Goal: Information Seeking & Learning: Understand process/instructions

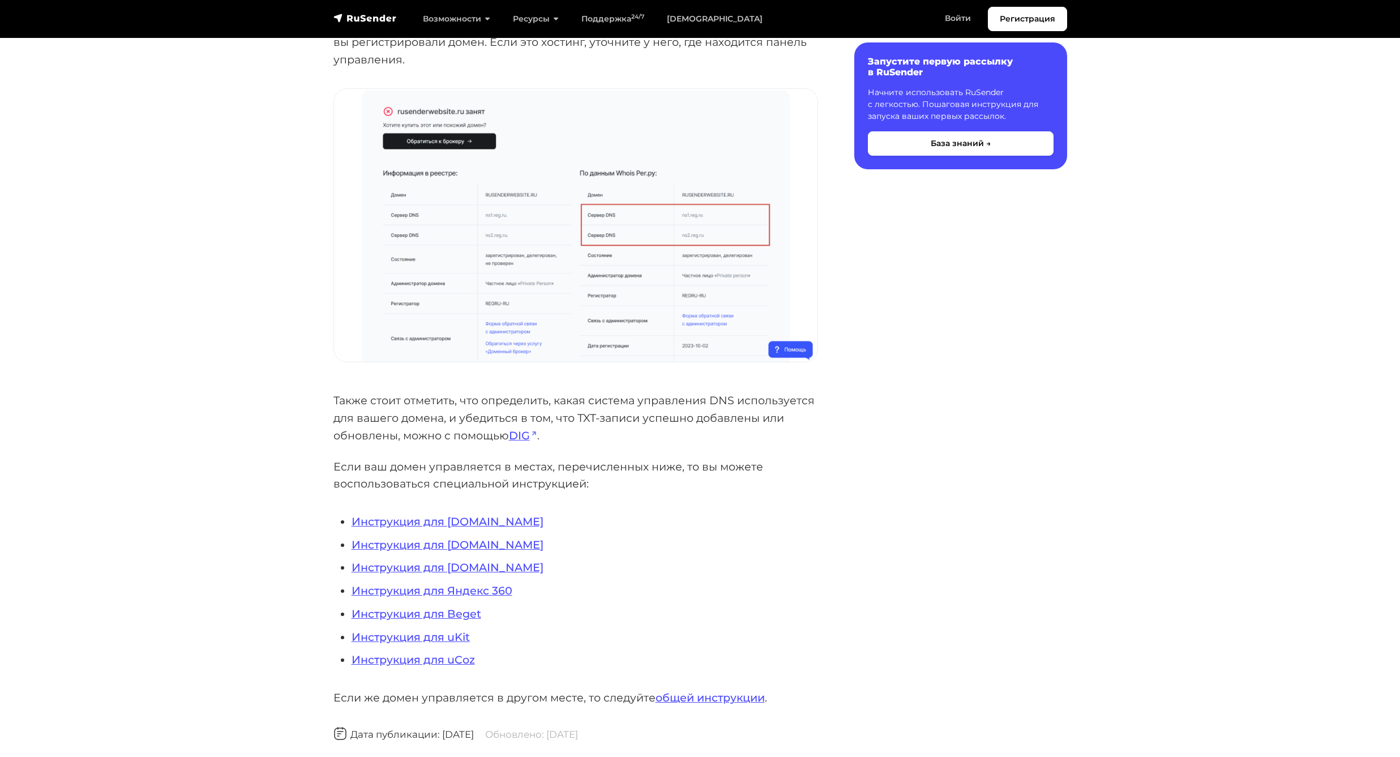
scroll to position [747, 0]
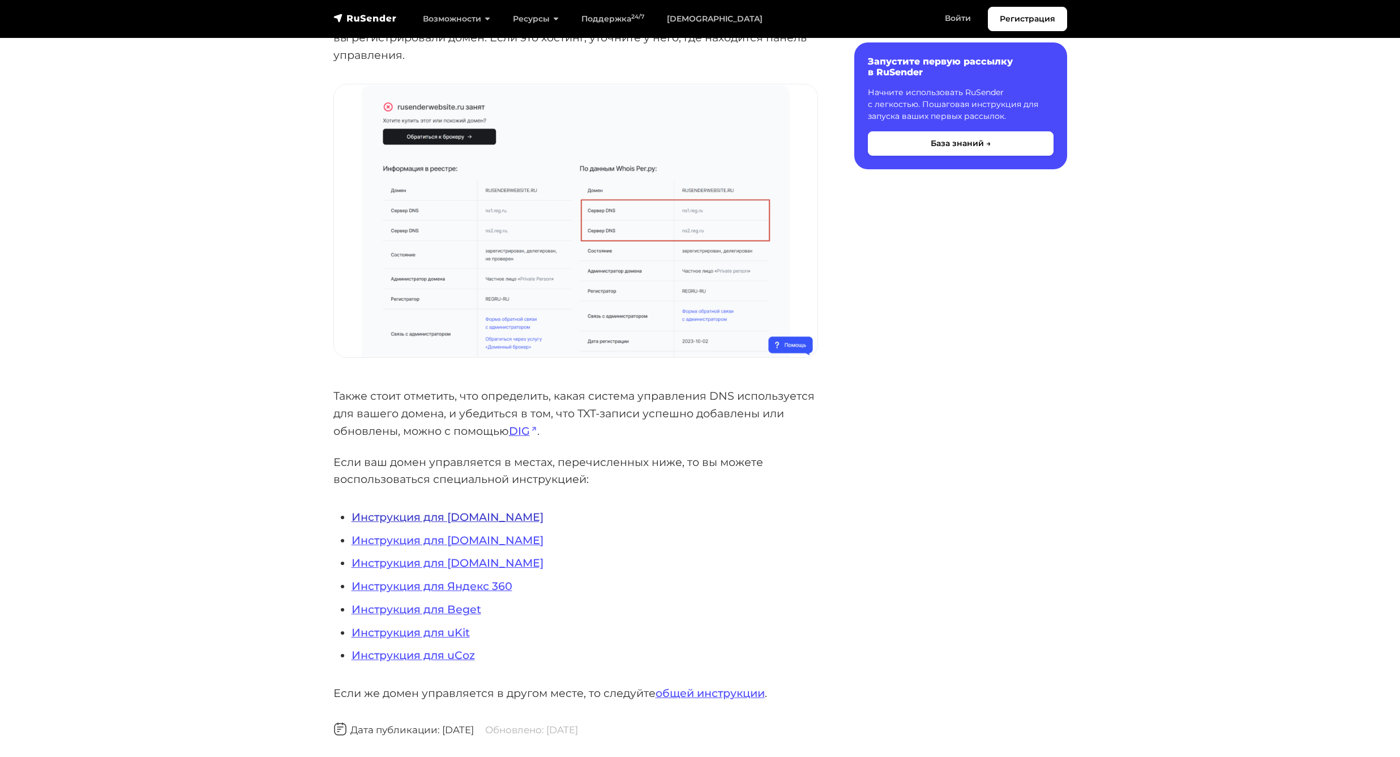
click at [466, 520] on link "Инструкция для [DOMAIN_NAME]" at bounding box center [448, 517] width 192 height 14
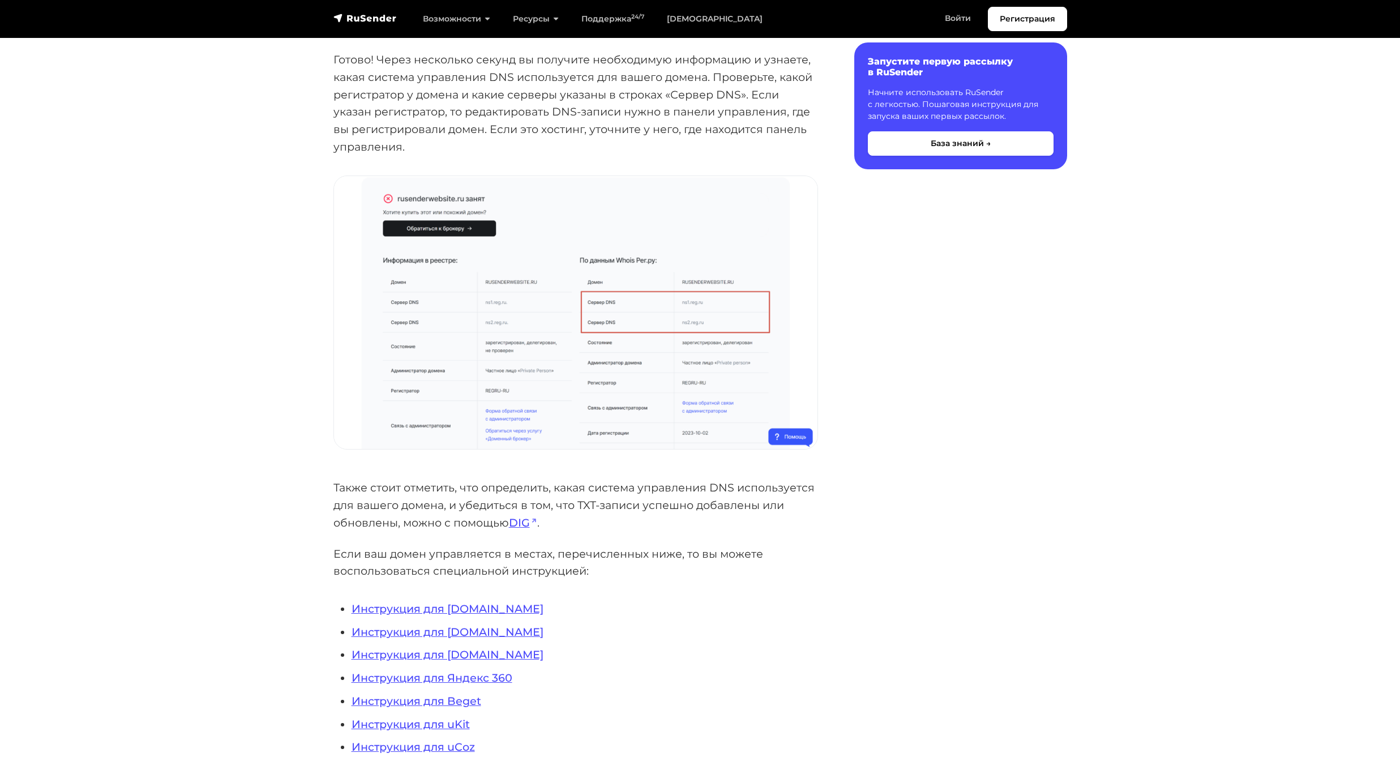
scroll to position [679, 0]
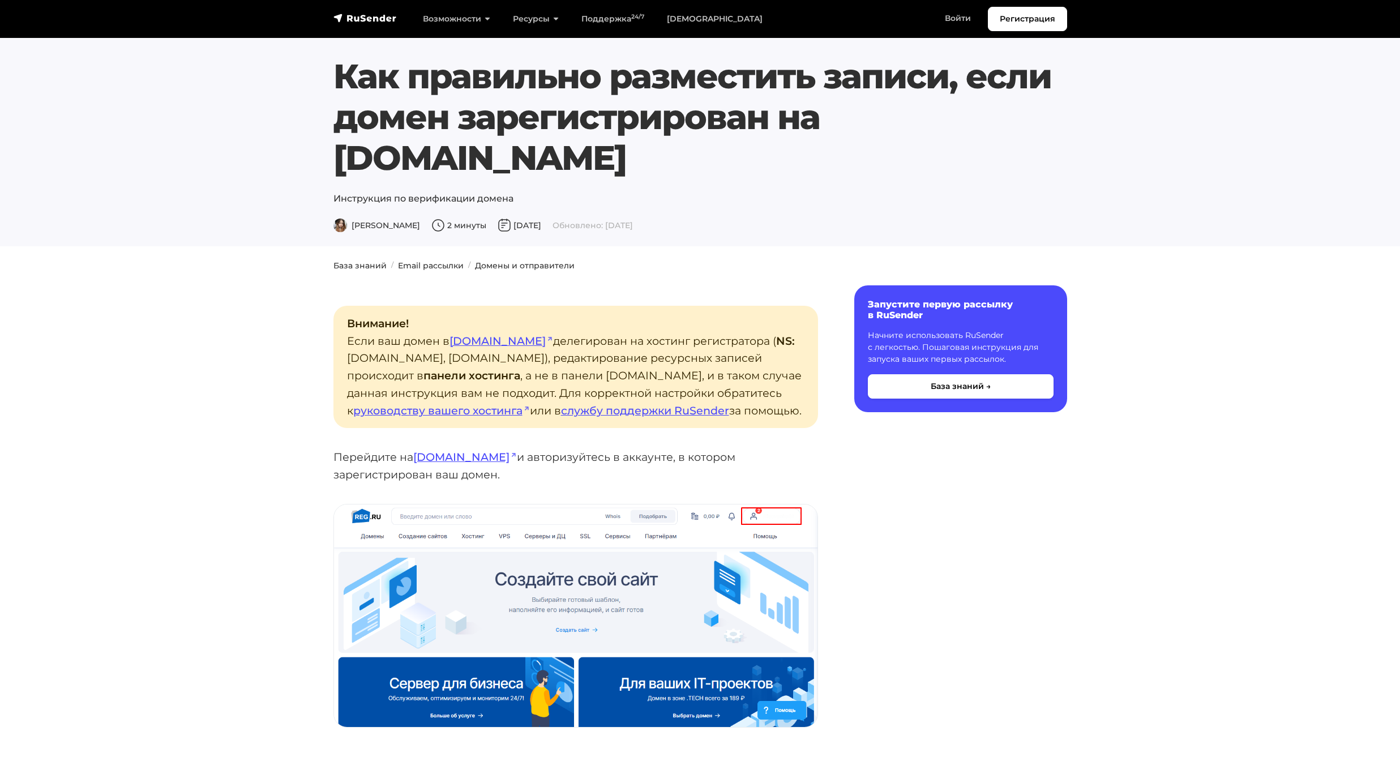
scroll to position [340, 0]
